Goal: Information Seeking & Learning: Learn about a topic

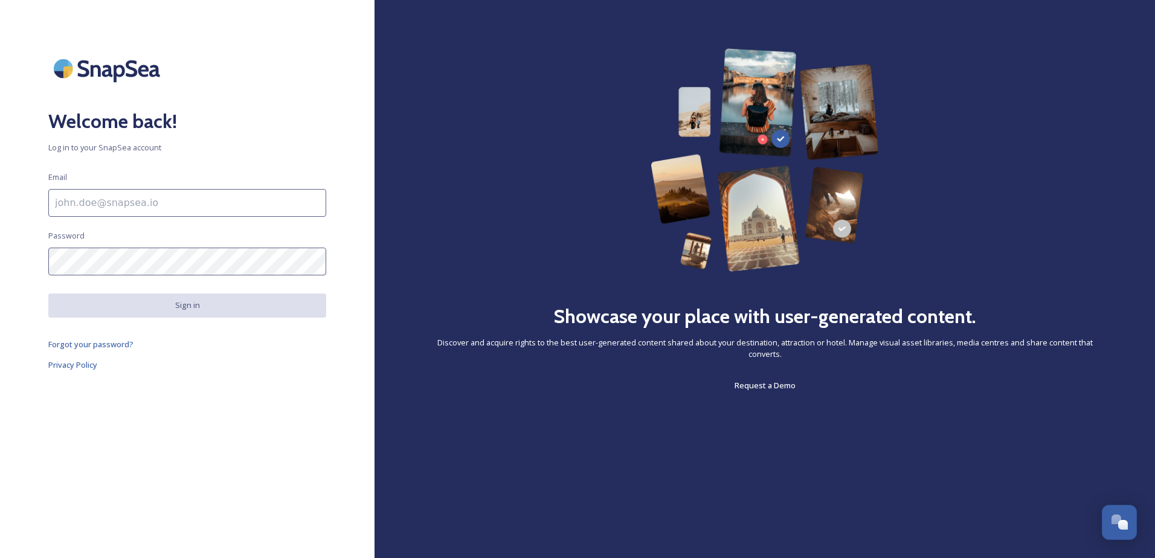
type input "[PERSON_NAME][EMAIL_ADDRESS][PERSON_NAME][DOMAIN_NAME]"
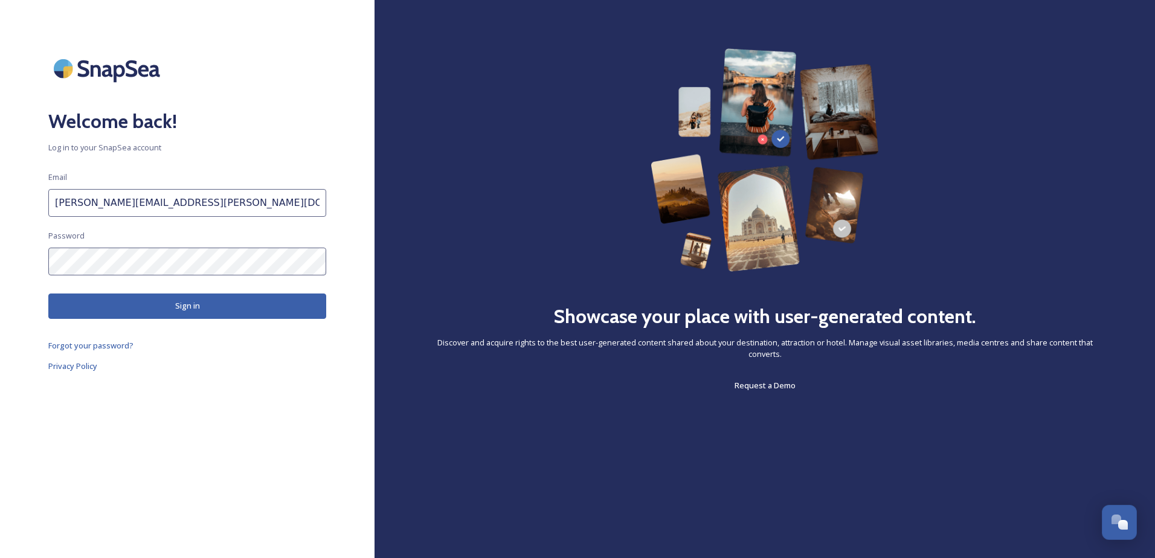
click at [207, 309] on button "Sign in" at bounding box center [187, 306] width 278 height 25
click at [216, 305] on button "Sign in" at bounding box center [187, 306] width 278 height 25
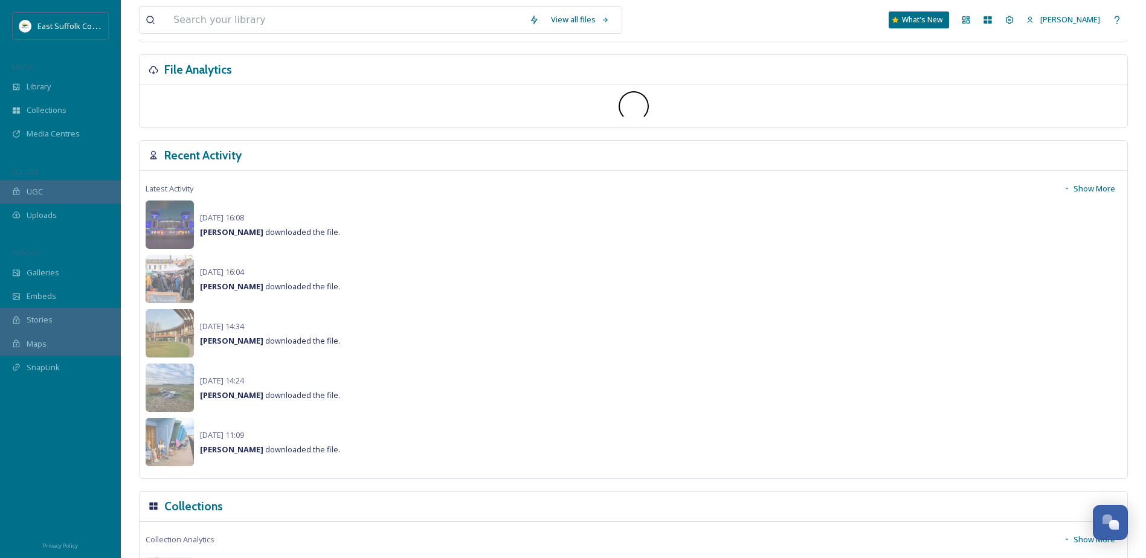
scroll to position [363, 0]
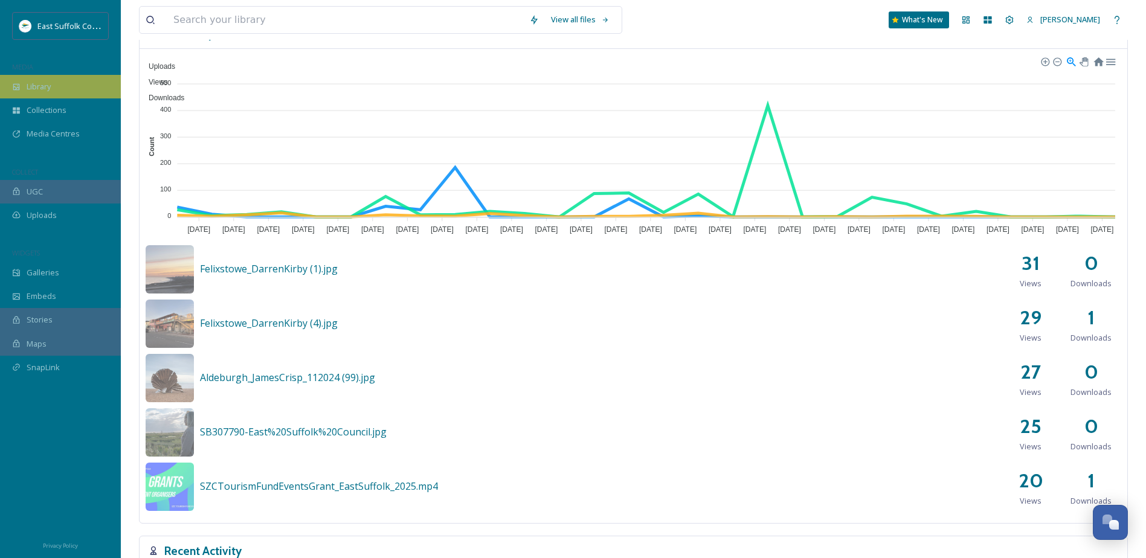
click at [47, 92] on span "Library" at bounding box center [39, 86] width 24 height 11
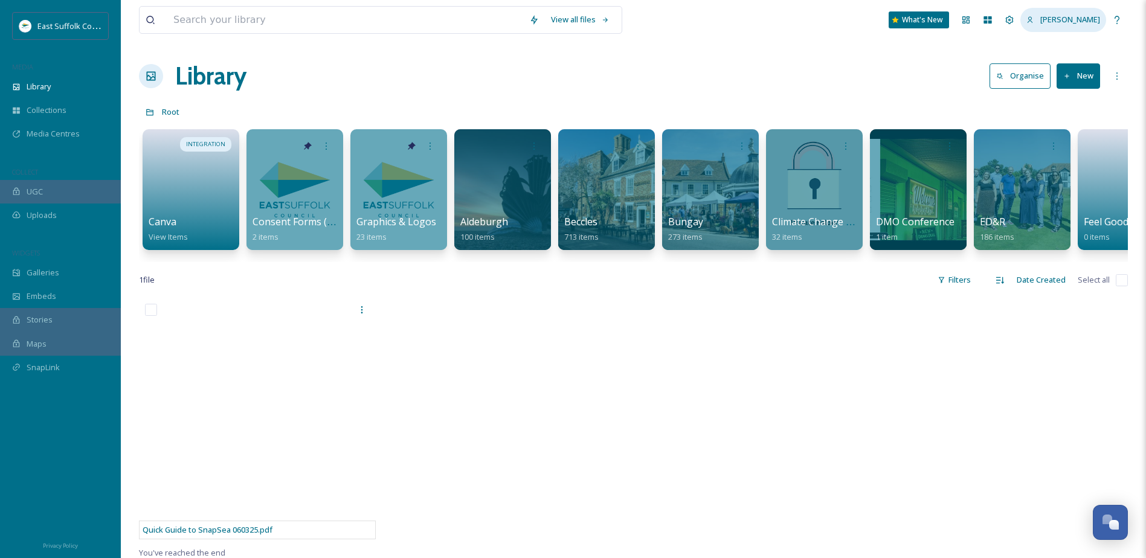
click at [1077, 16] on span "[PERSON_NAME]" at bounding box center [1070, 19] width 60 height 11
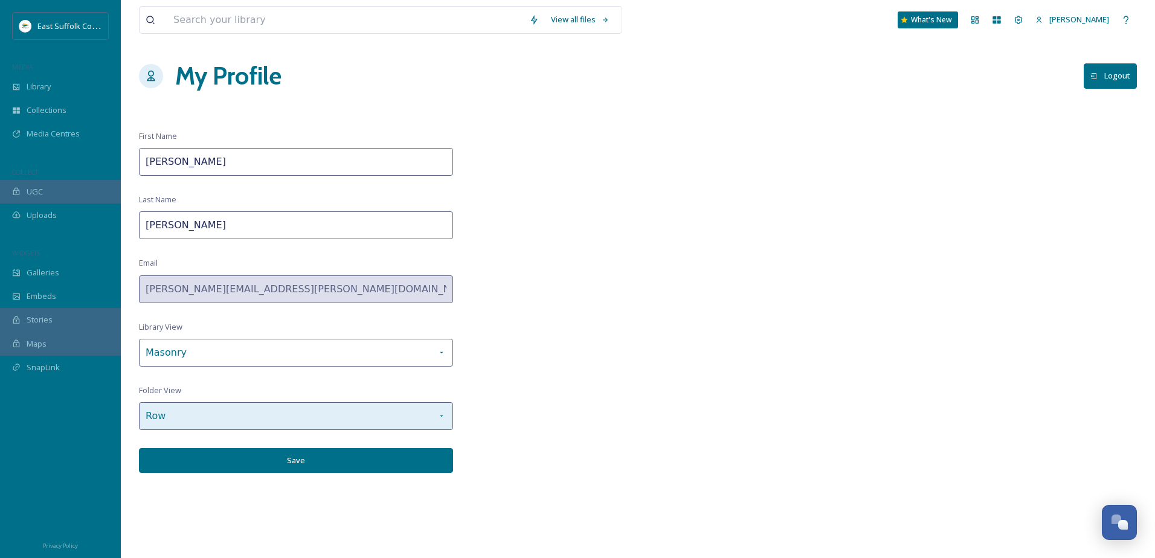
click at [451, 412] on div "Row" at bounding box center [296, 416] width 314 height 28
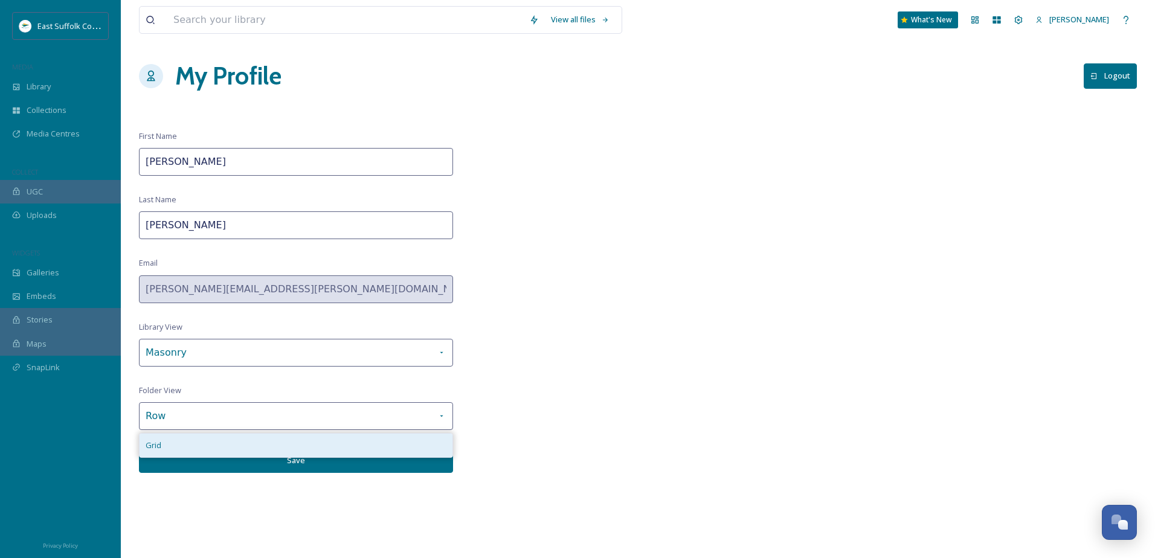
click at [308, 444] on div "Grid" at bounding box center [296, 446] width 313 height 24
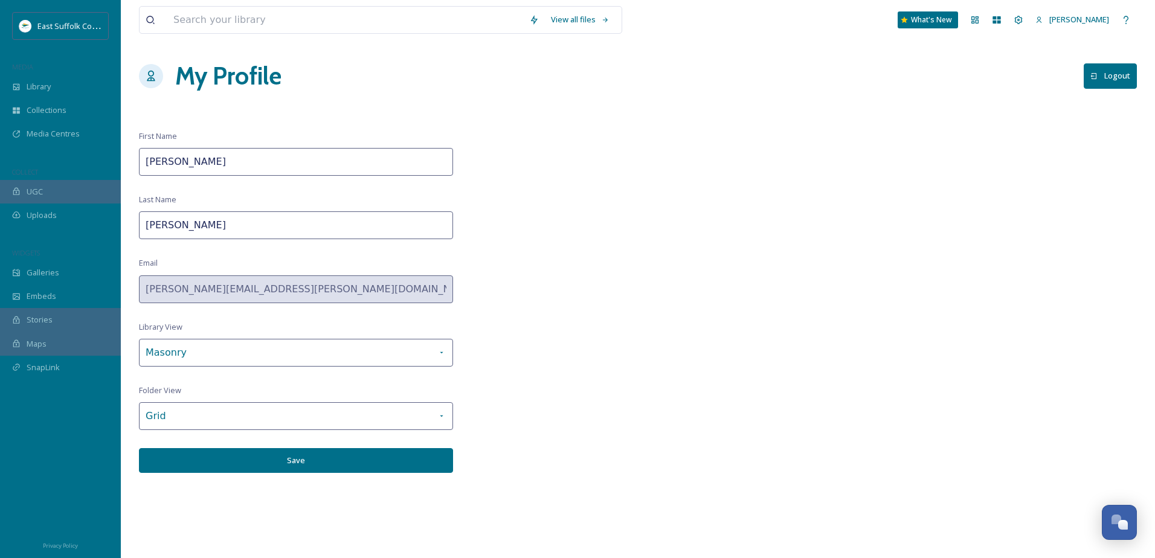
click at [308, 460] on button "Save" at bounding box center [296, 460] width 314 height 25
click at [41, 84] on span "Library" at bounding box center [39, 86] width 24 height 11
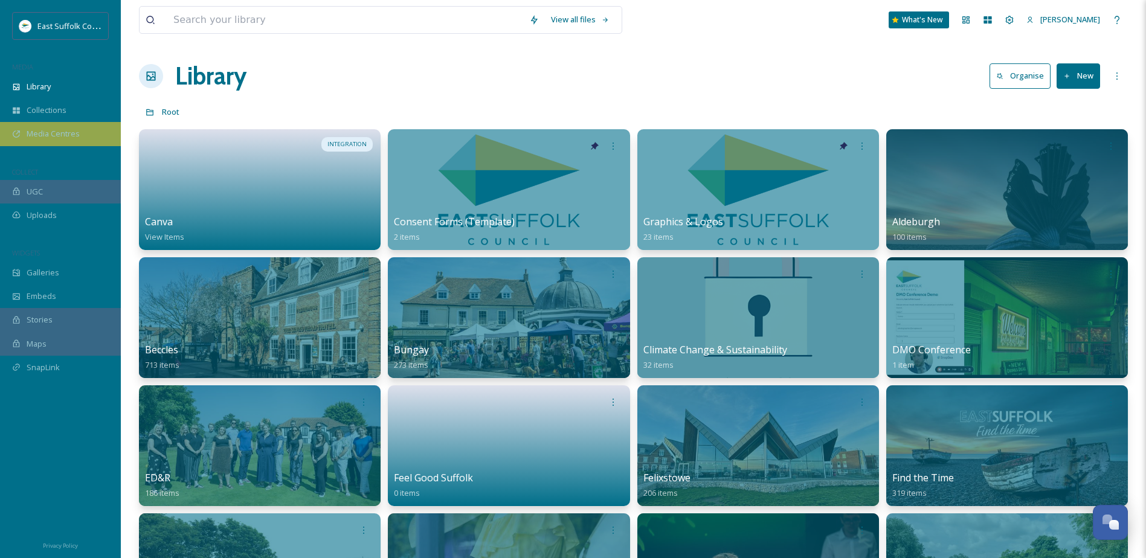
click at [45, 139] on span "Media Centres" at bounding box center [53, 133] width 53 height 11
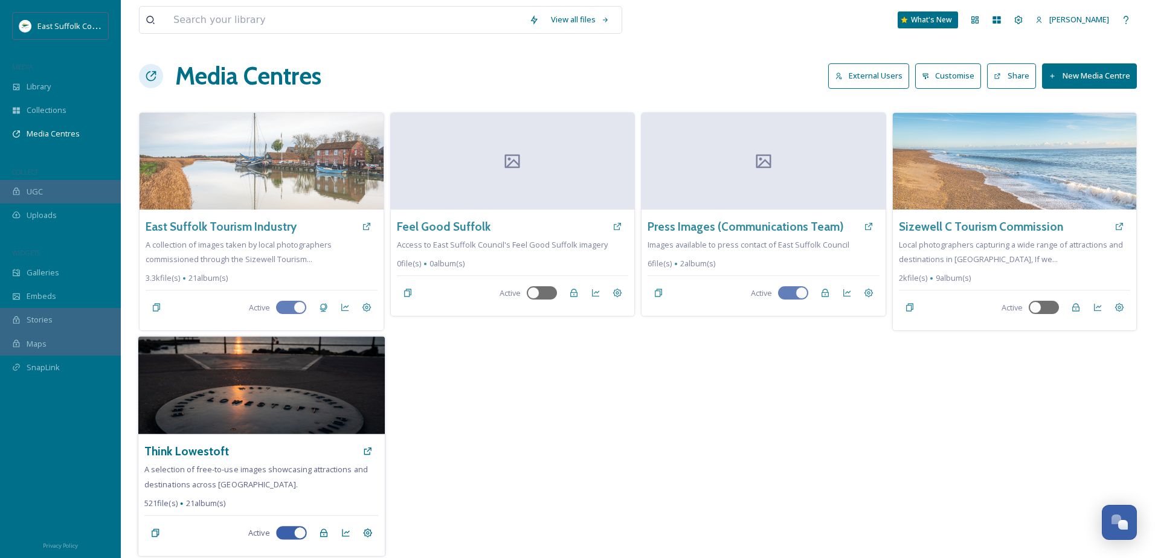
click at [260, 369] on img at bounding box center [261, 386] width 247 height 98
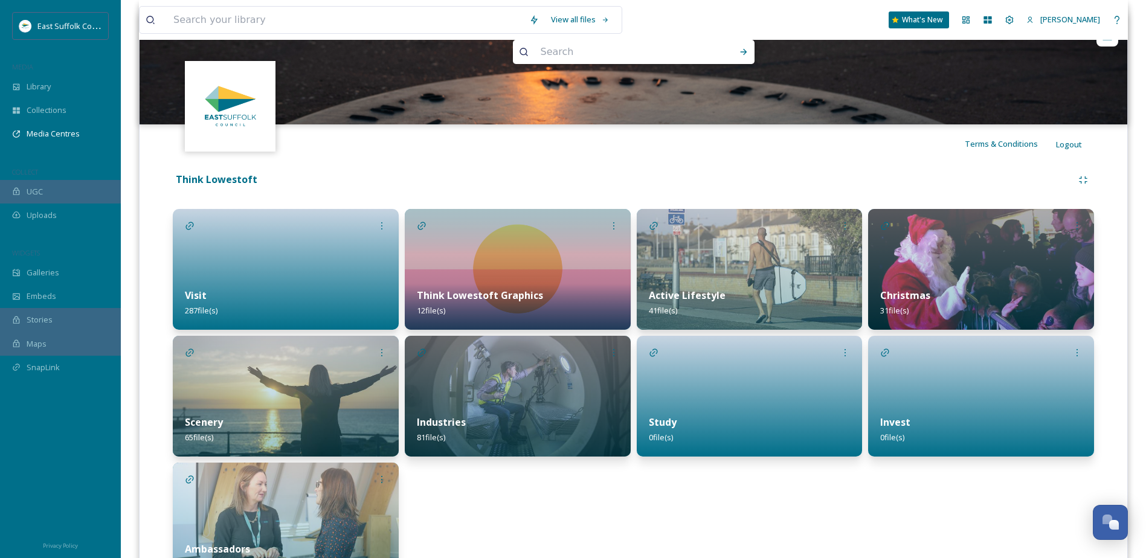
scroll to position [181, 0]
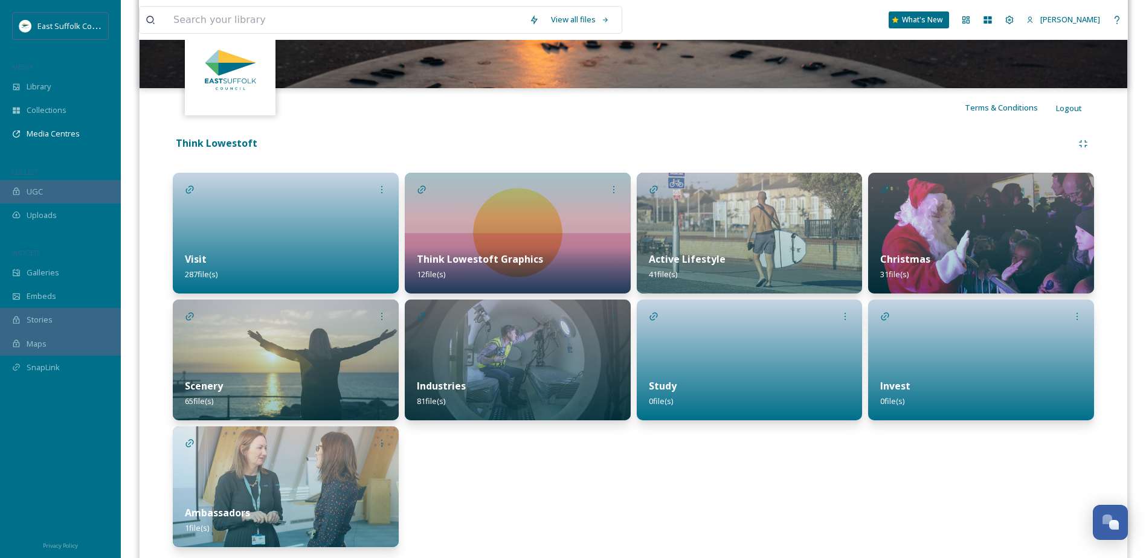
click at [257, 229] on div at bounding box center [286, 233] width 226 height 121
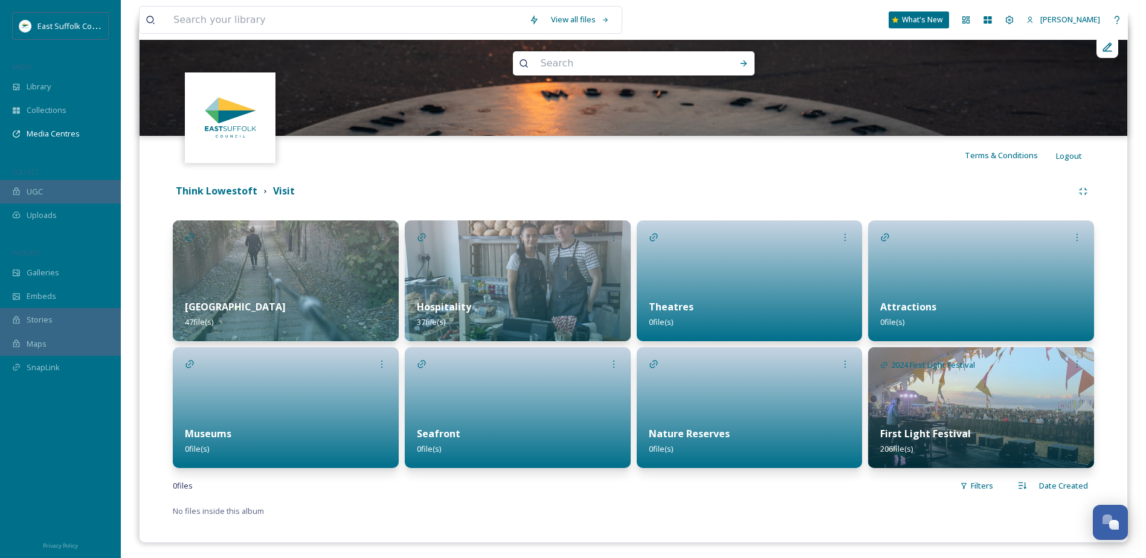
scroll to position [137, 0]
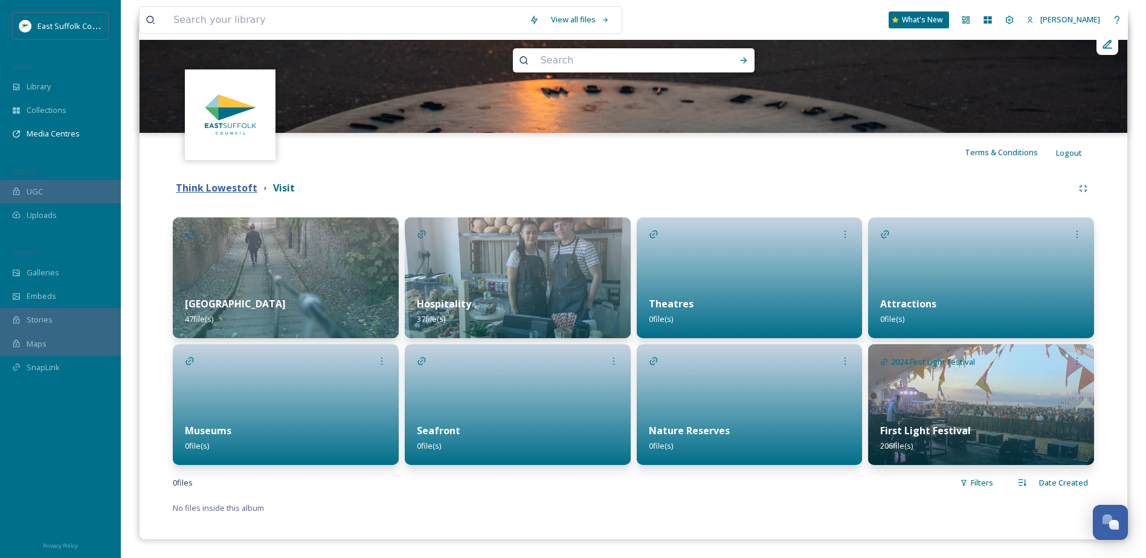
click at [225, 181] on strong "Think Lowestoft" at bounding box center [217, 187] width 82 height 13
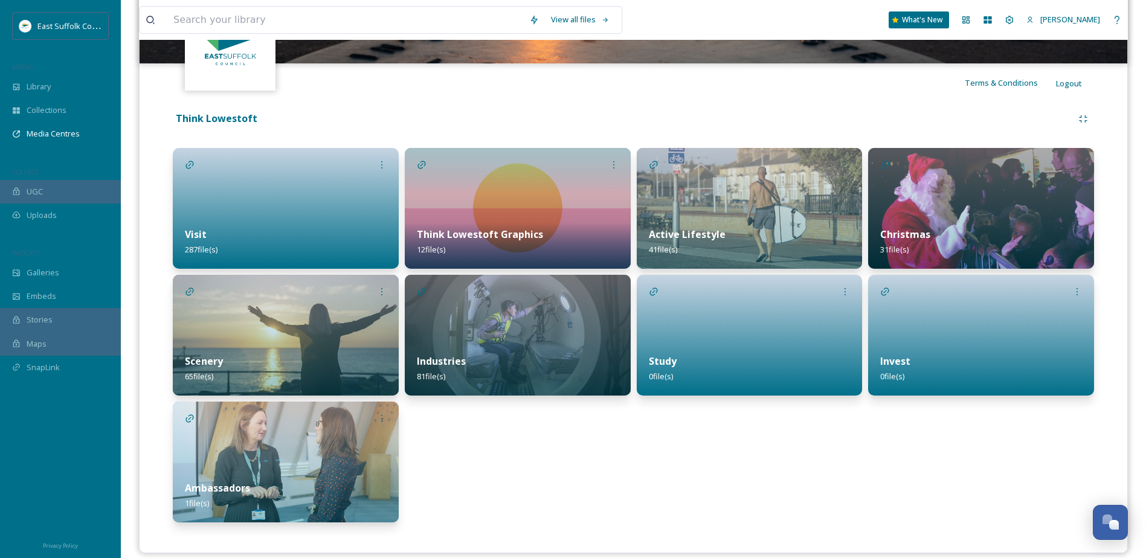
scroll to position [219, 0]
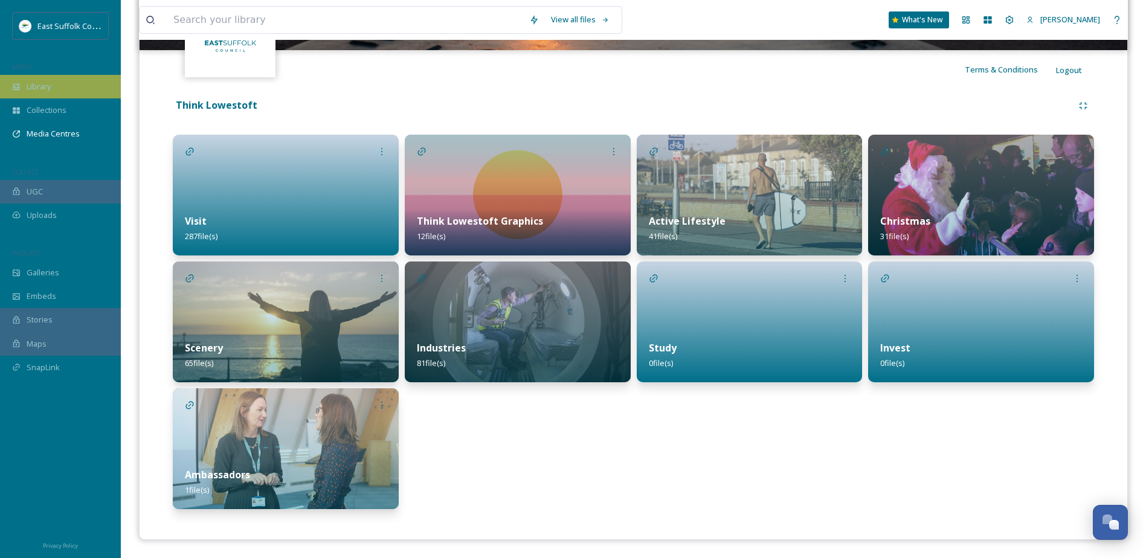
click at [43, 87] on span "Library" at bounding box center [39, 86] width 24 height 11
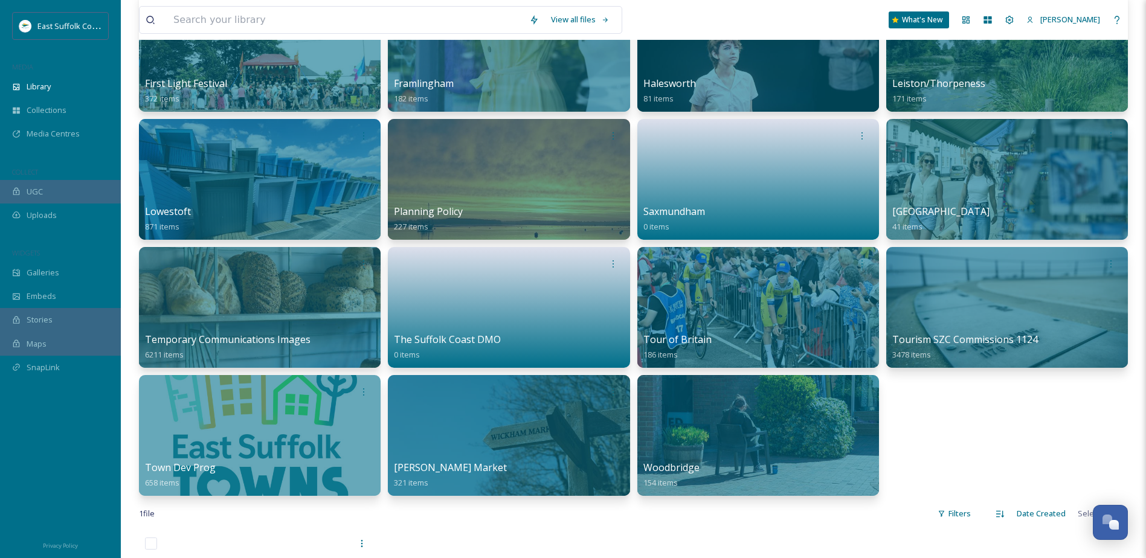
scroll to position [544, 0]
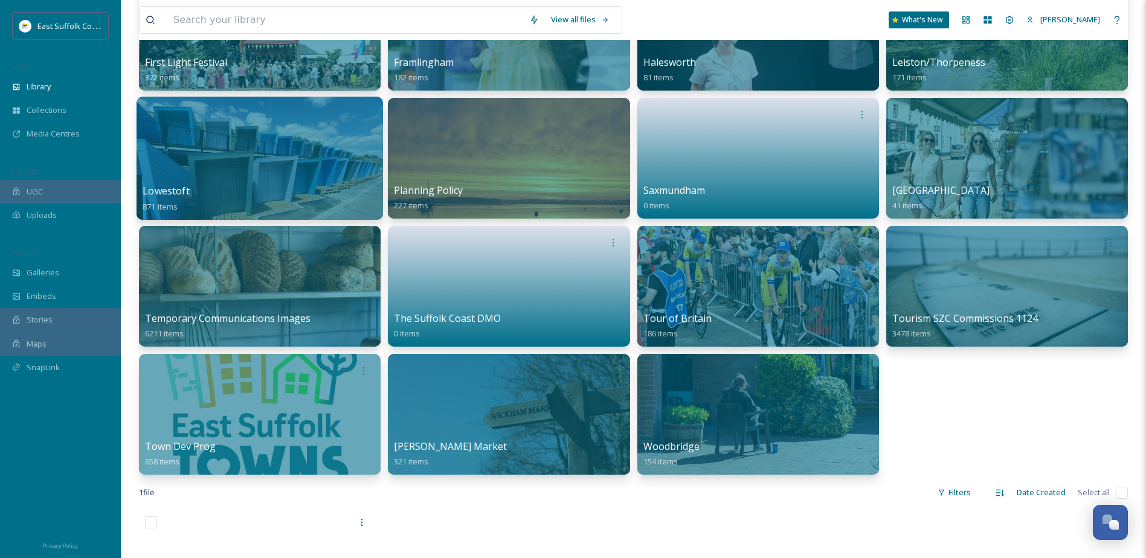
click at [214, 178] on div at bounding box center [260, 158] width 247 height 123
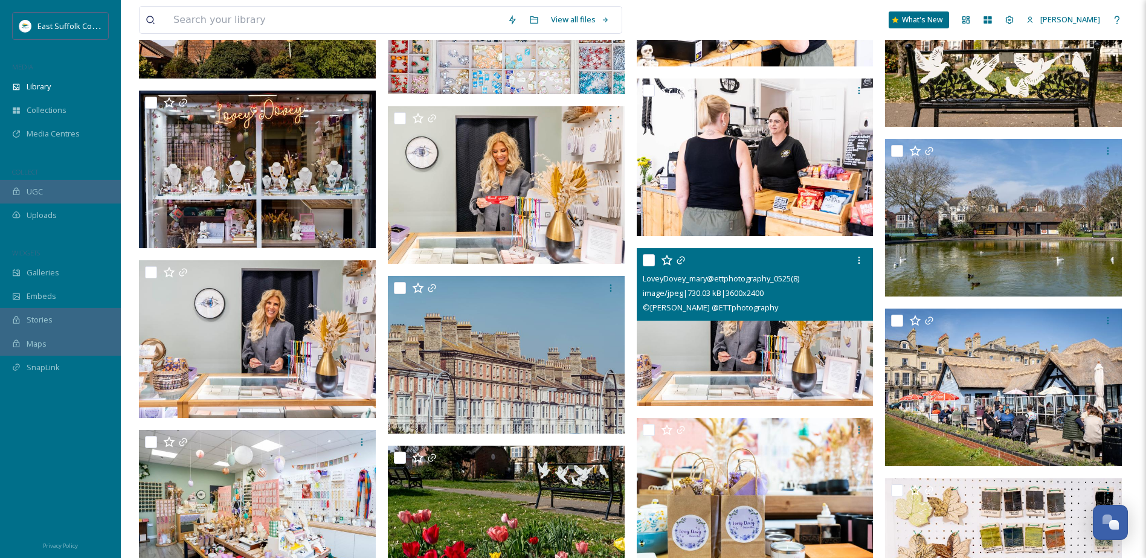
scroll to position [9365, 0]
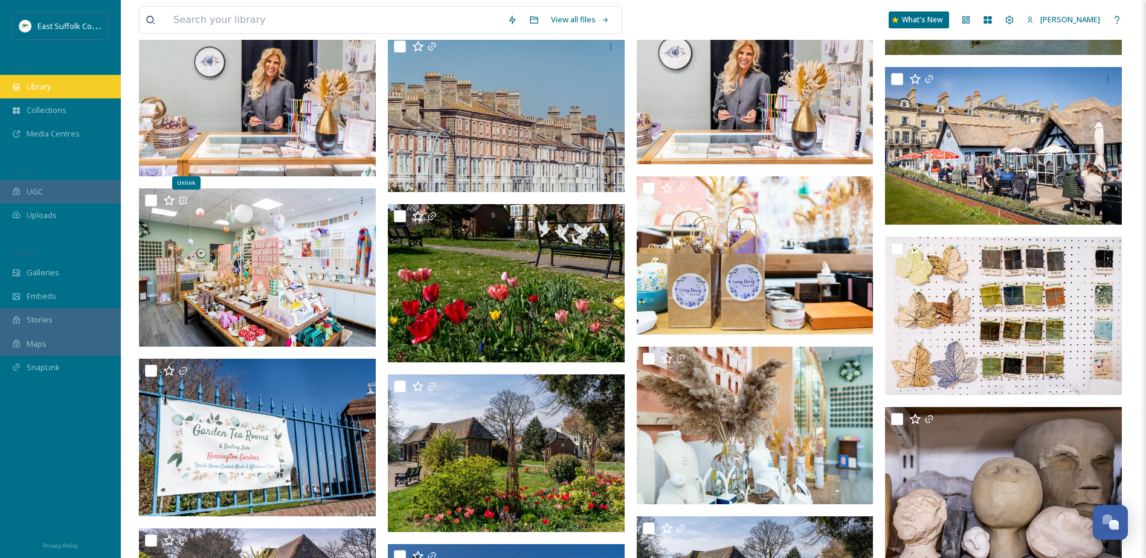
click at [37, 88] on span "Library" at bounding box center [39, 86] width 24 height 11
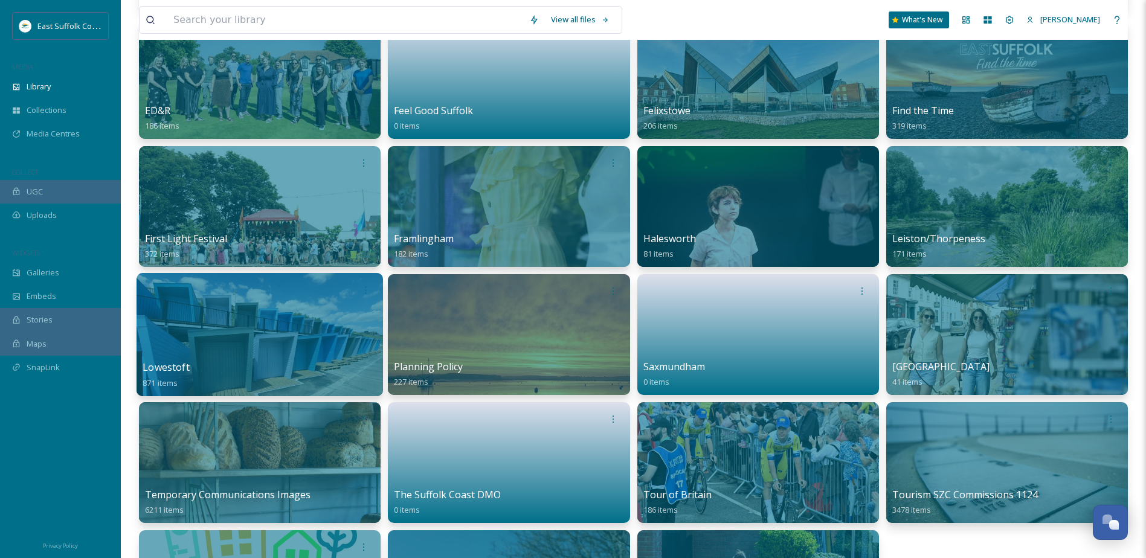
scroll to position [363, 0]
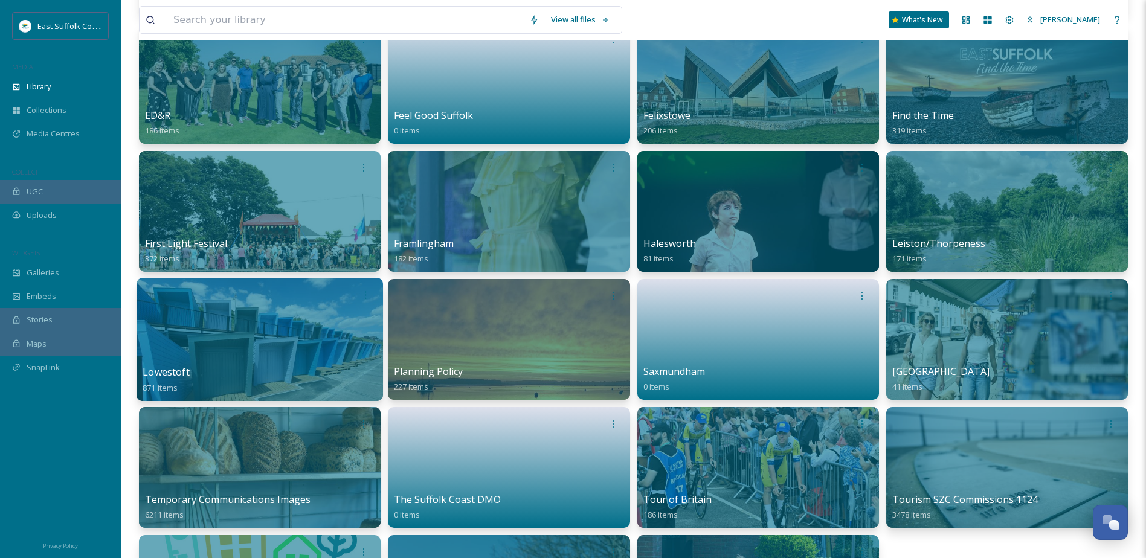
click at [269, 321] on div at bounding box center [260, 339] width 247 height 123
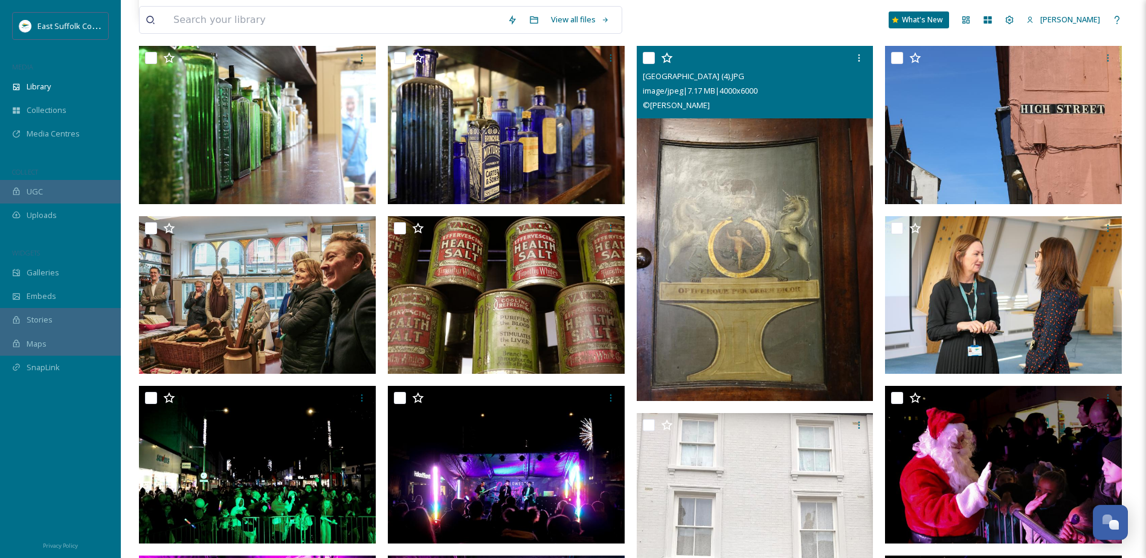
scroll to position [60, 0]
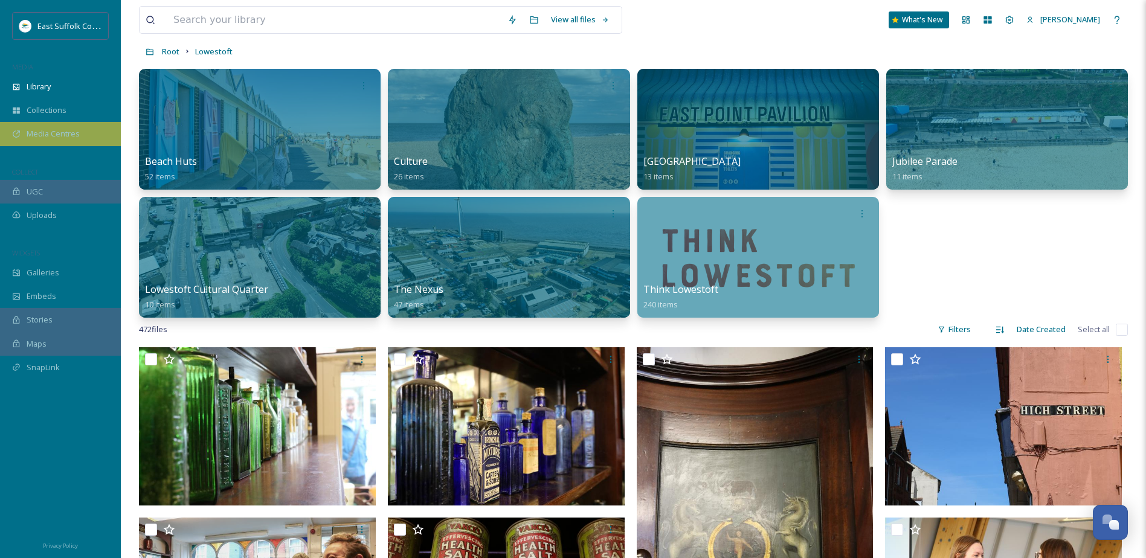
click at [68, 139] on span "Media Centres" at bounding box center [53, 133] width 53 height 11
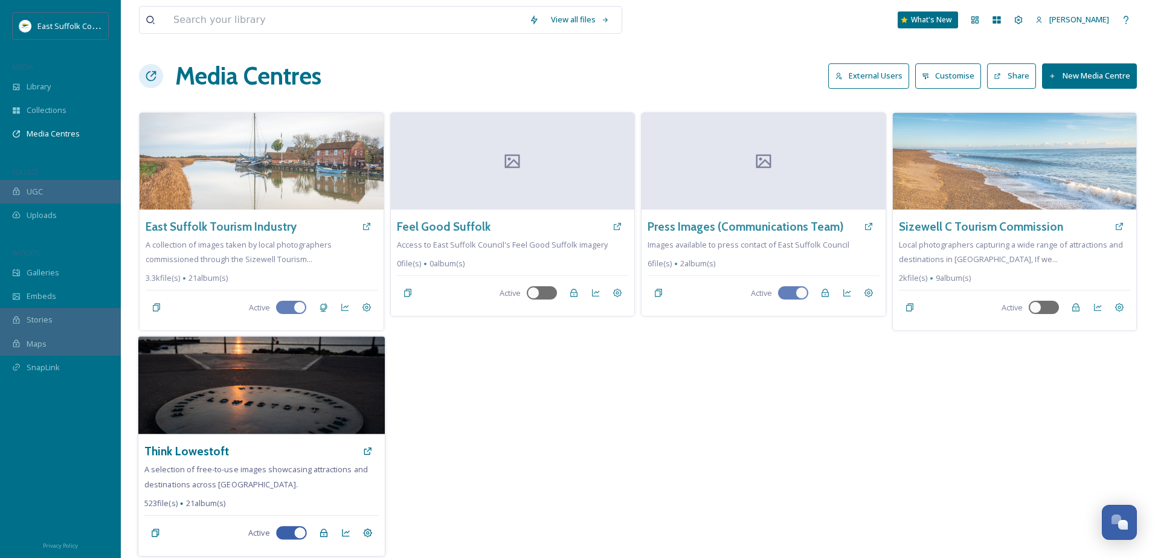
click at [326, 401] on img at bounding box center [261, 386] width 247 height 98
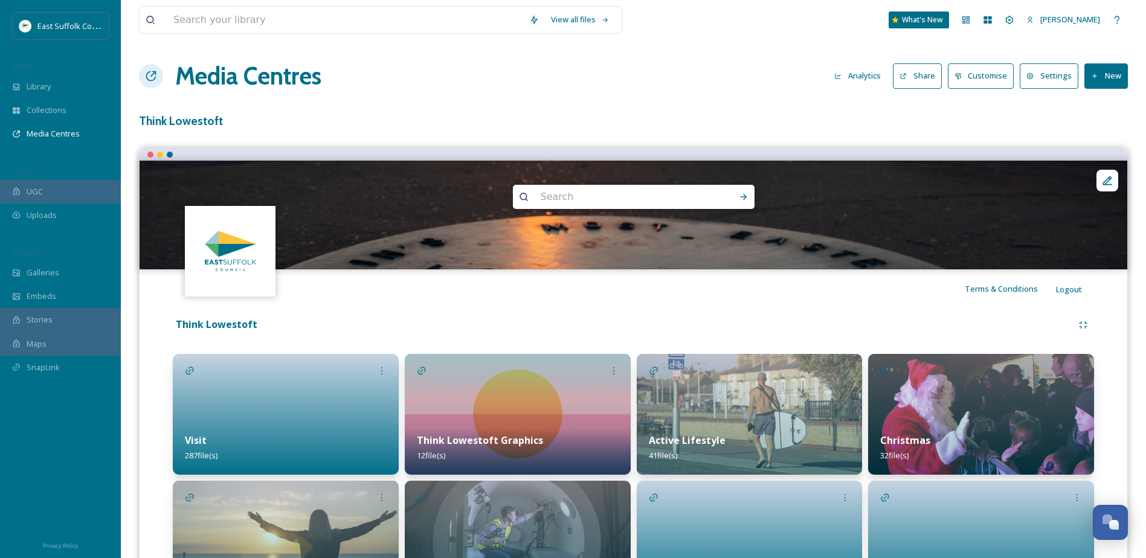
click at [317, 373] on div at bounding box center [286, 414] width 226 height 121
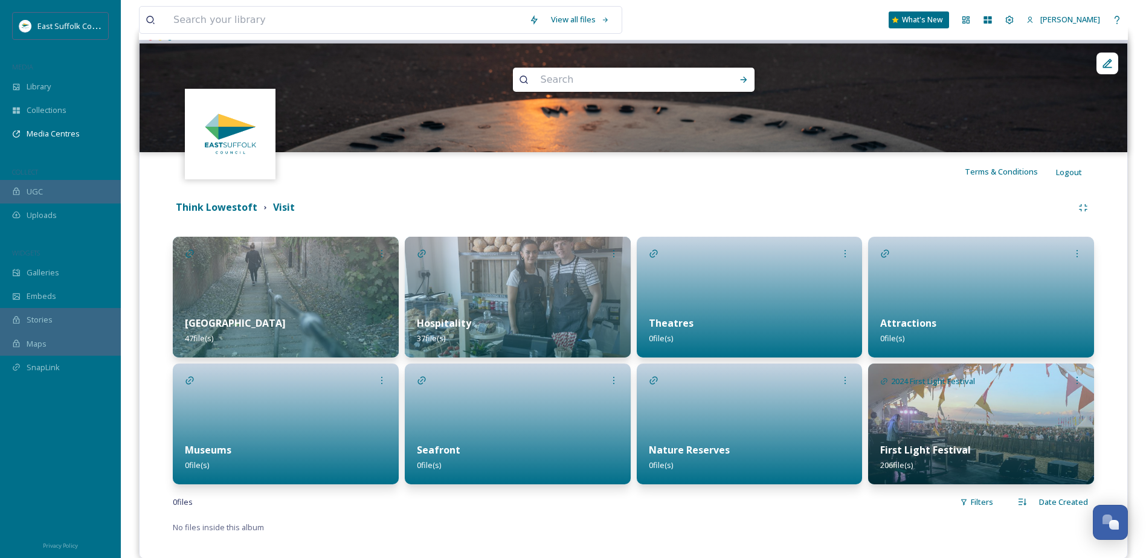
scroll to position [137, 0]
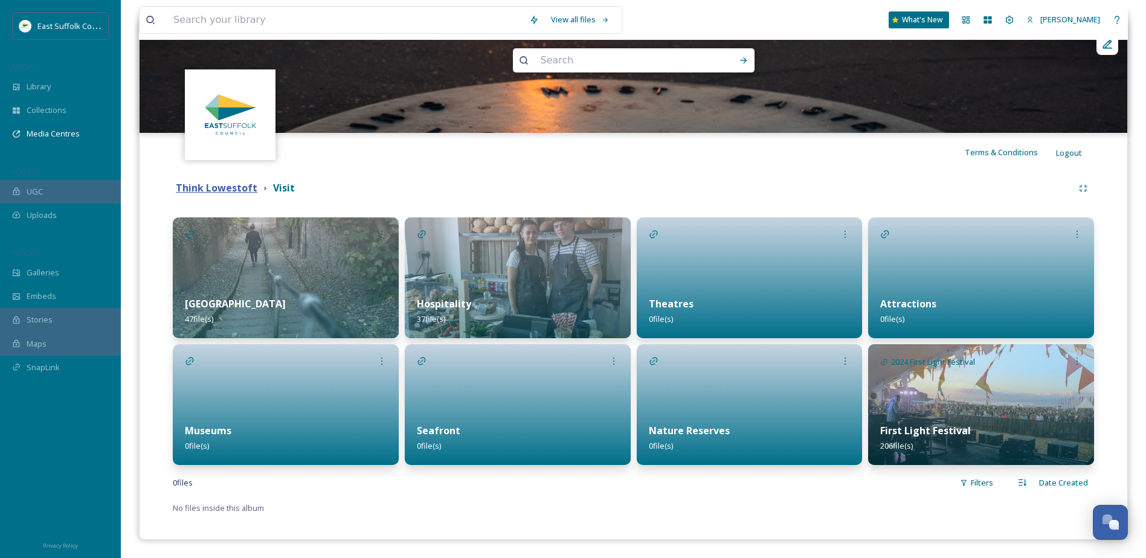
click at [248, 190] on strong "Think Lowestoft" at bounding box center [217, 187] width 82 height 13
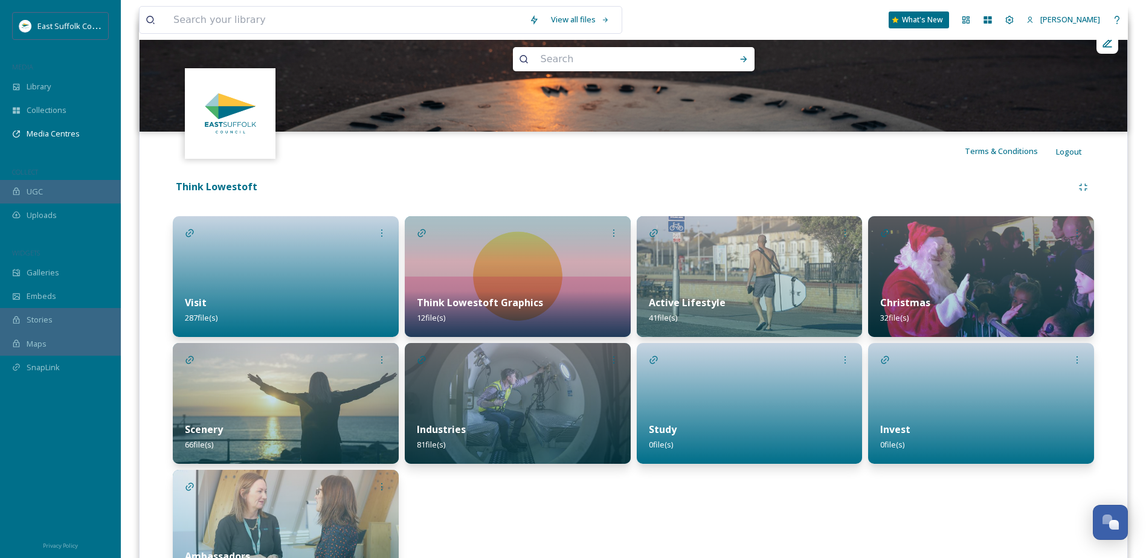
scroll to position [159, 0]
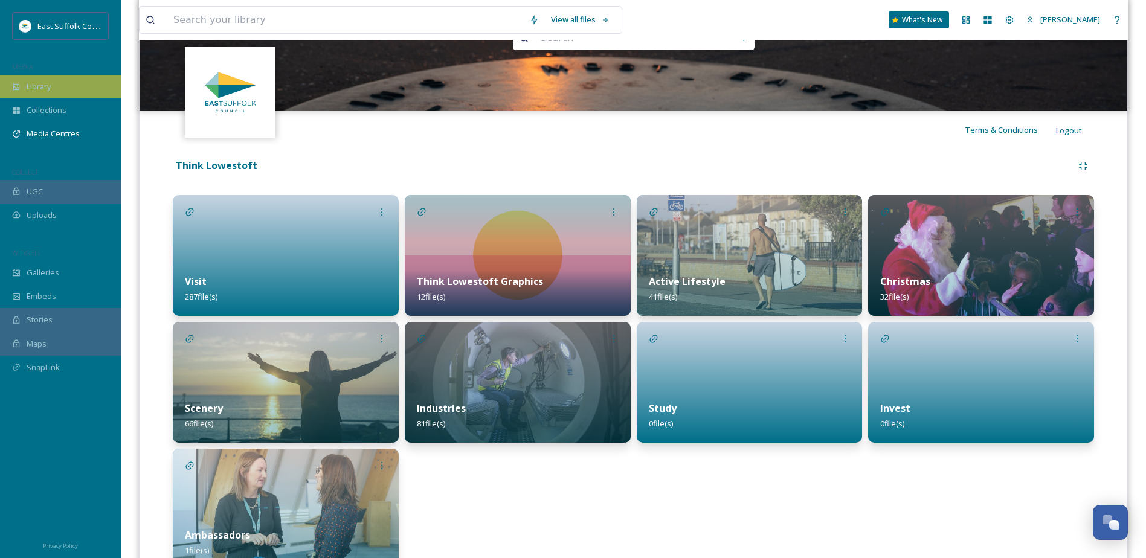
click at [28, 97] on div "Library" at bounding box center [60, 87] width 121 height 24
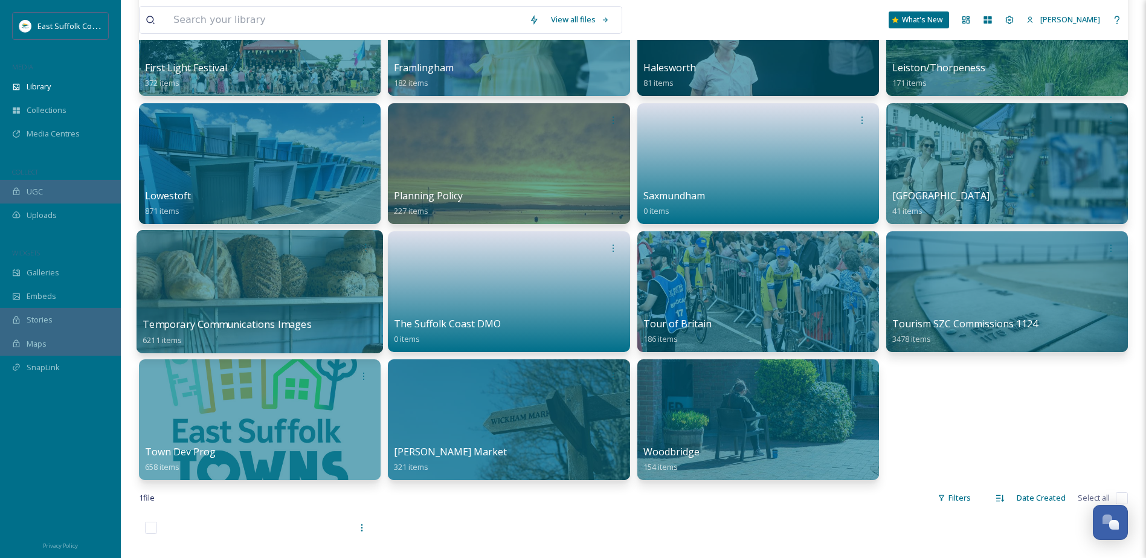
scroll to position [544, 0]
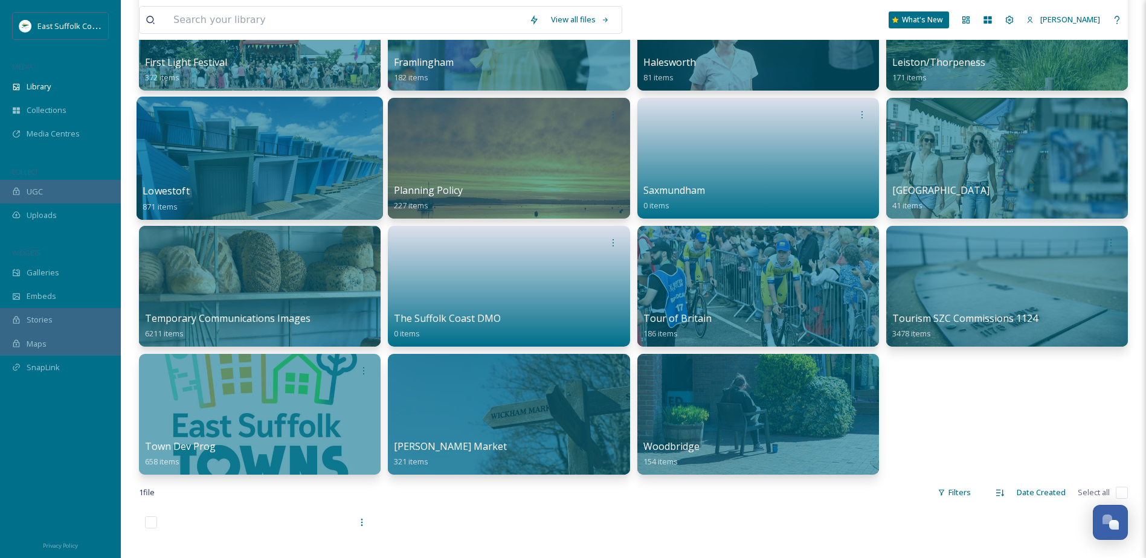
click at [224, 183] on div at bounding box center [260, 158] width 247 height 123
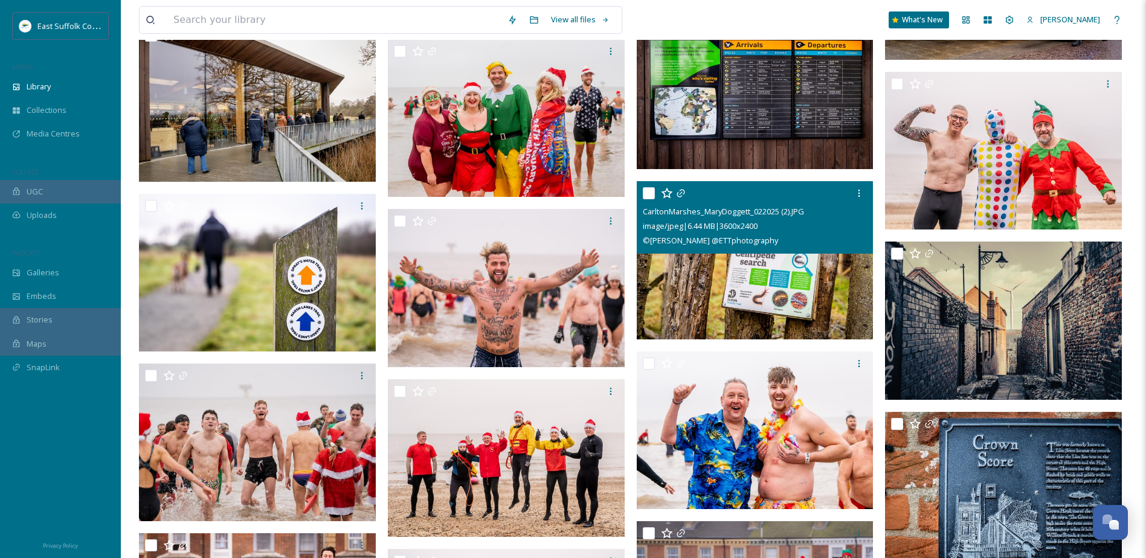
scroll to position [12990, 0]
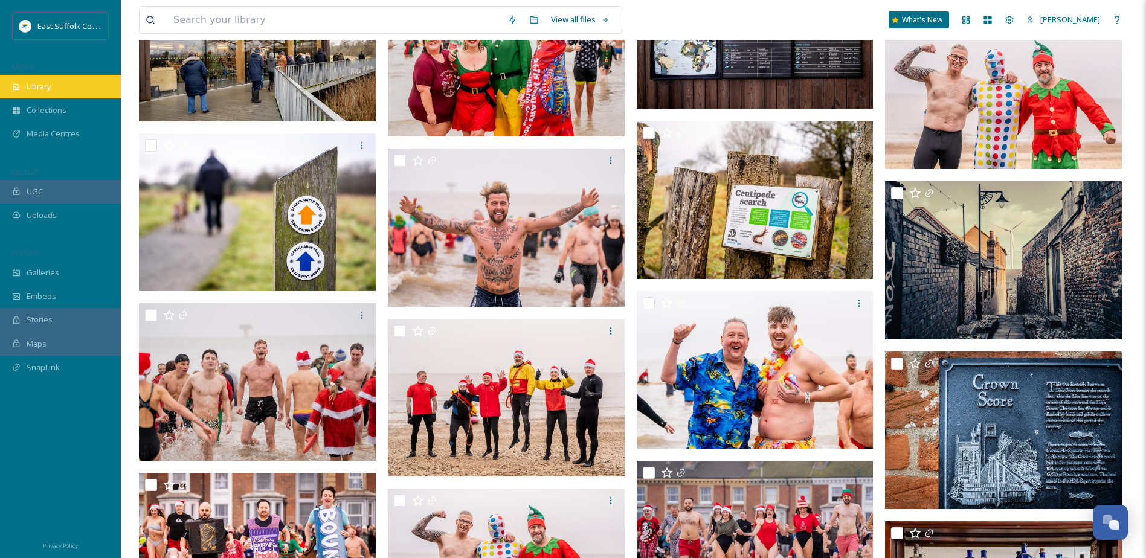
click at [44, 88] on span "Library" at bounding box center [39, 86] width 24 height 11
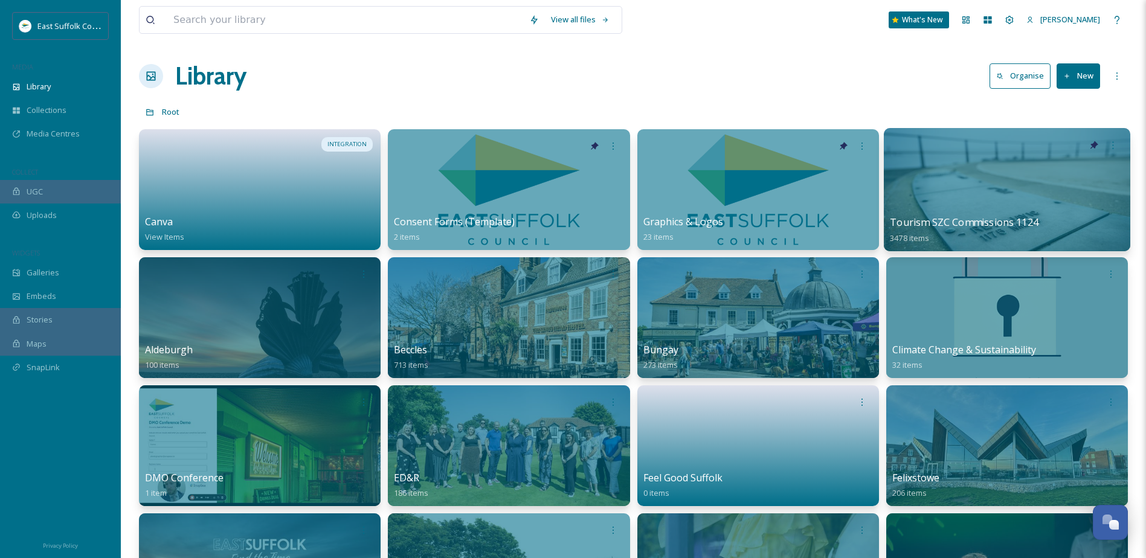
click at [998, 186] on div at bounding box center [1007, 189] width 247 height 123
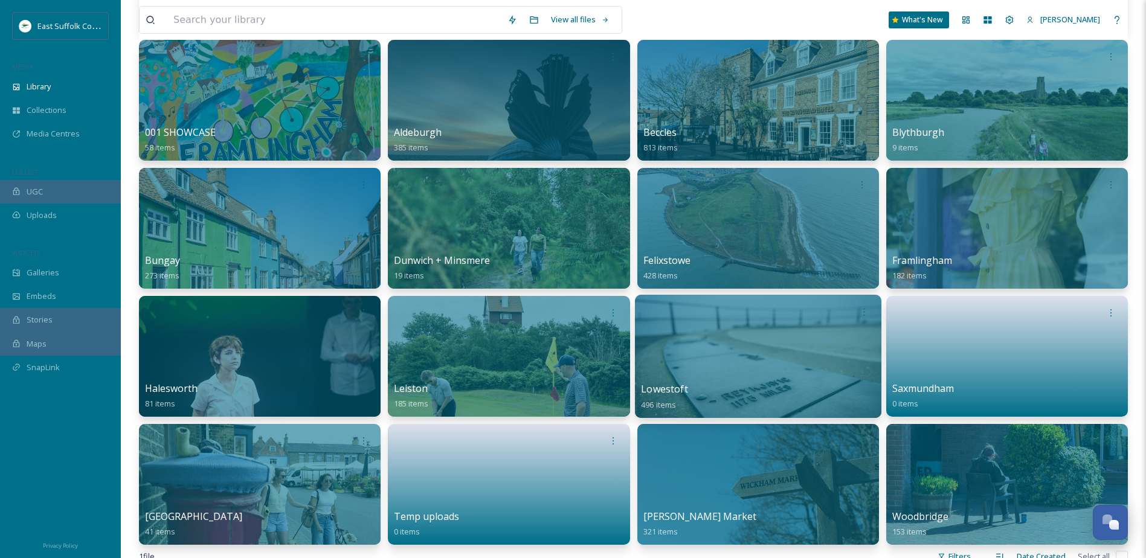
scroll to position [242, 0]
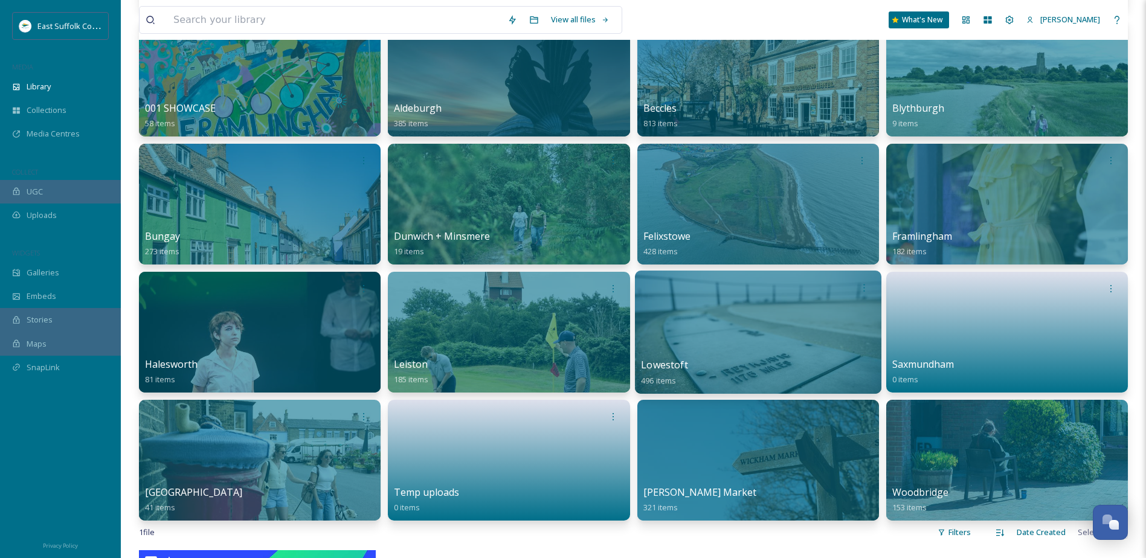
click at [759, 327] on div at bounding box center [757, 332] width 247 height 123
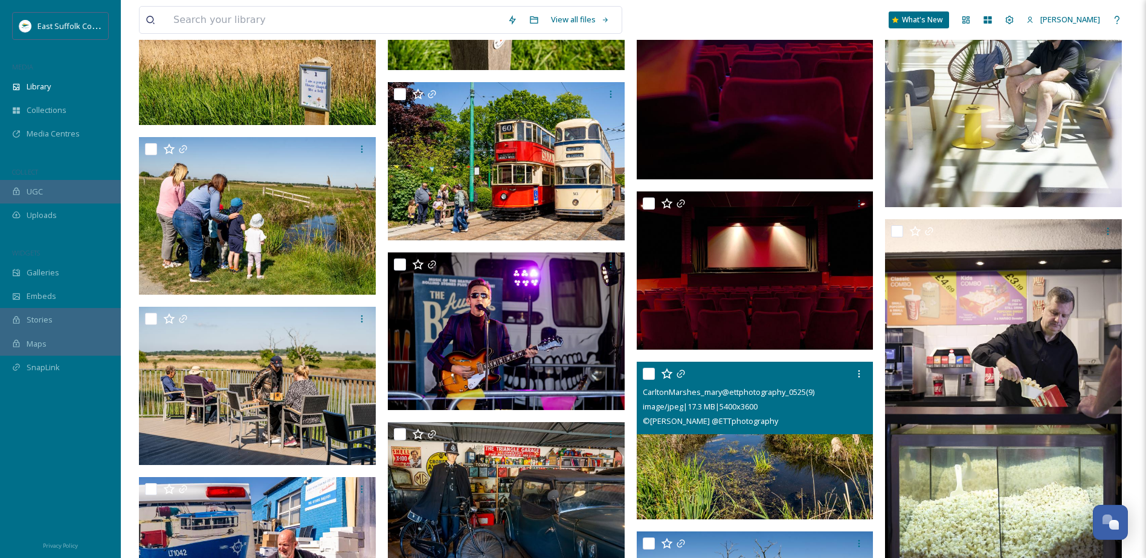
scroll to position [2840, 0]
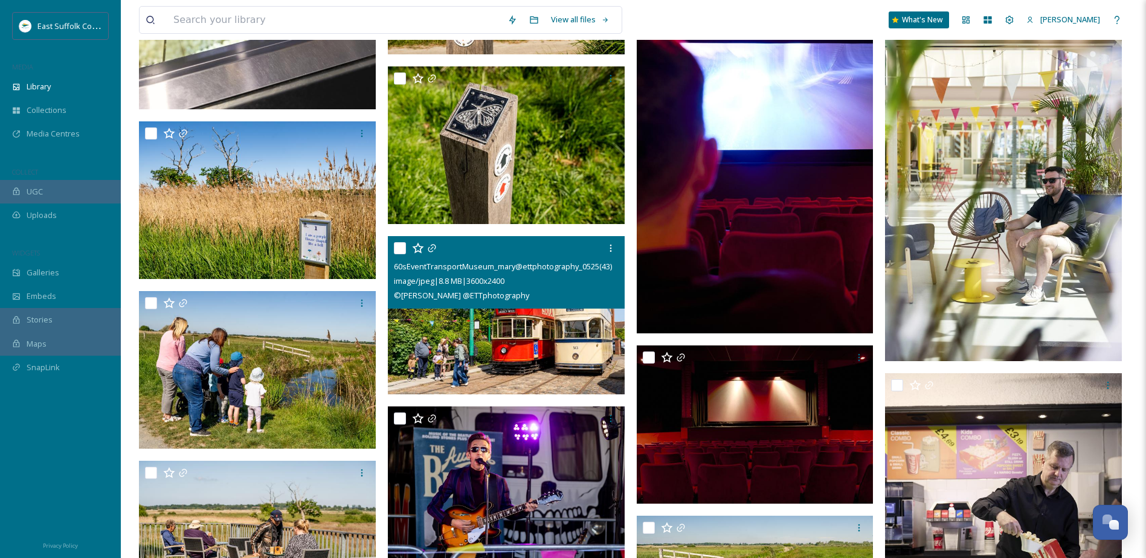
click at [535, 332] on img at bounding box center [506, 315] width 237 height 158
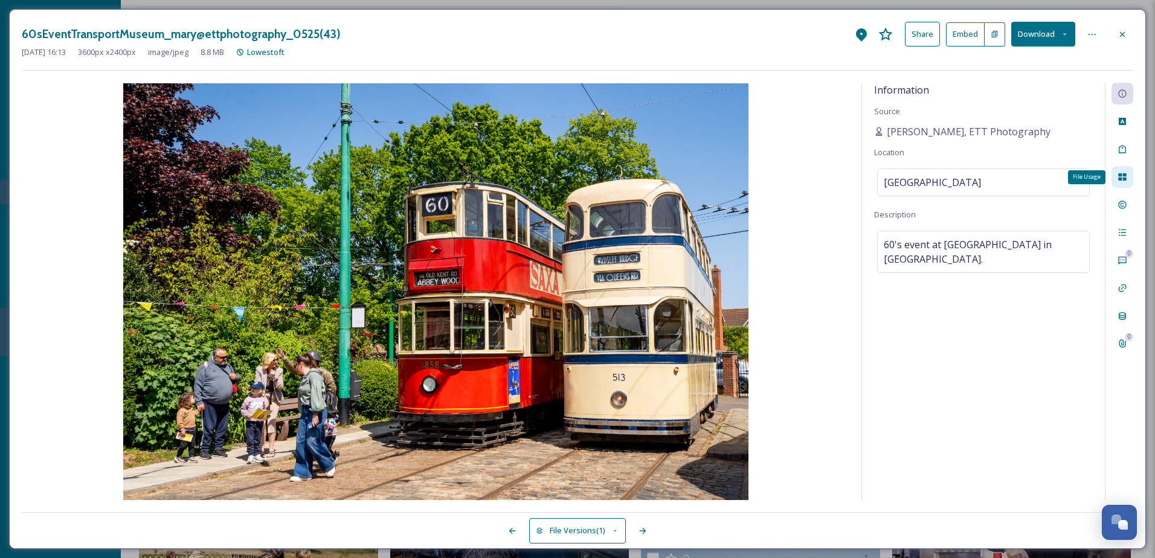
click at [1117, 176] on div "File Usage" at bounding box center [1123, 177] width 22 height 22
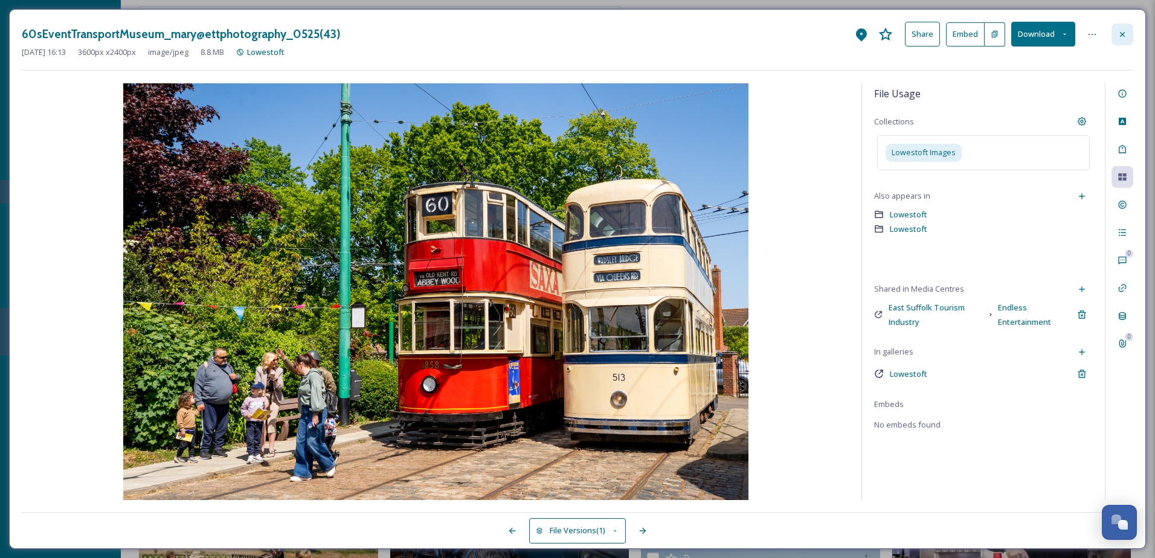
click at [1125, 34] on icon at bounding box center [1123, 35] width 10 height 10
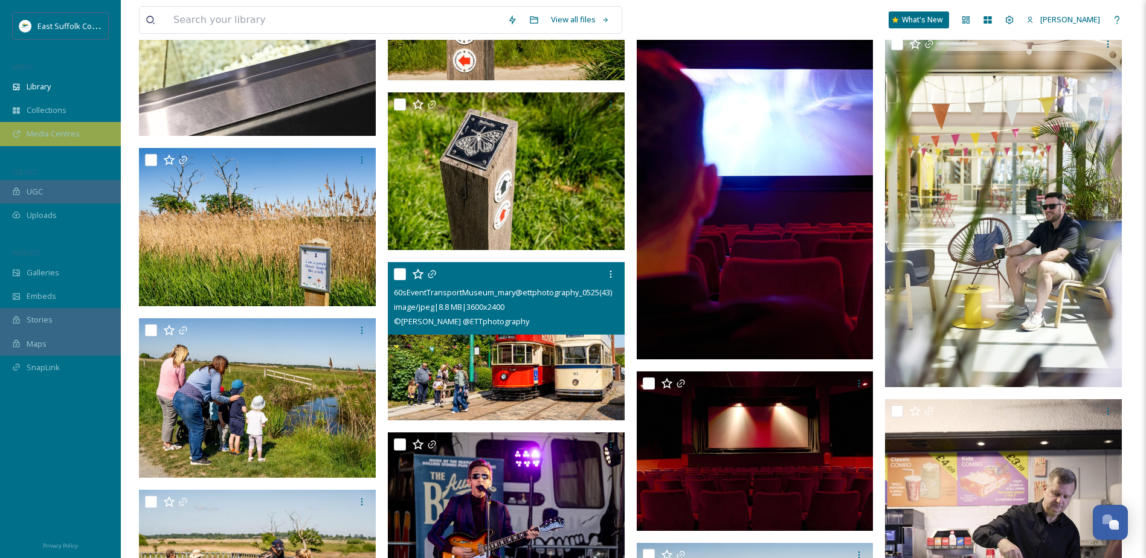
click at [43, 144] on div "Media Centres" at bounding box center [60, 134] width 121 height 24
